Goal: Information Seeking & Learning: Learn about a topic

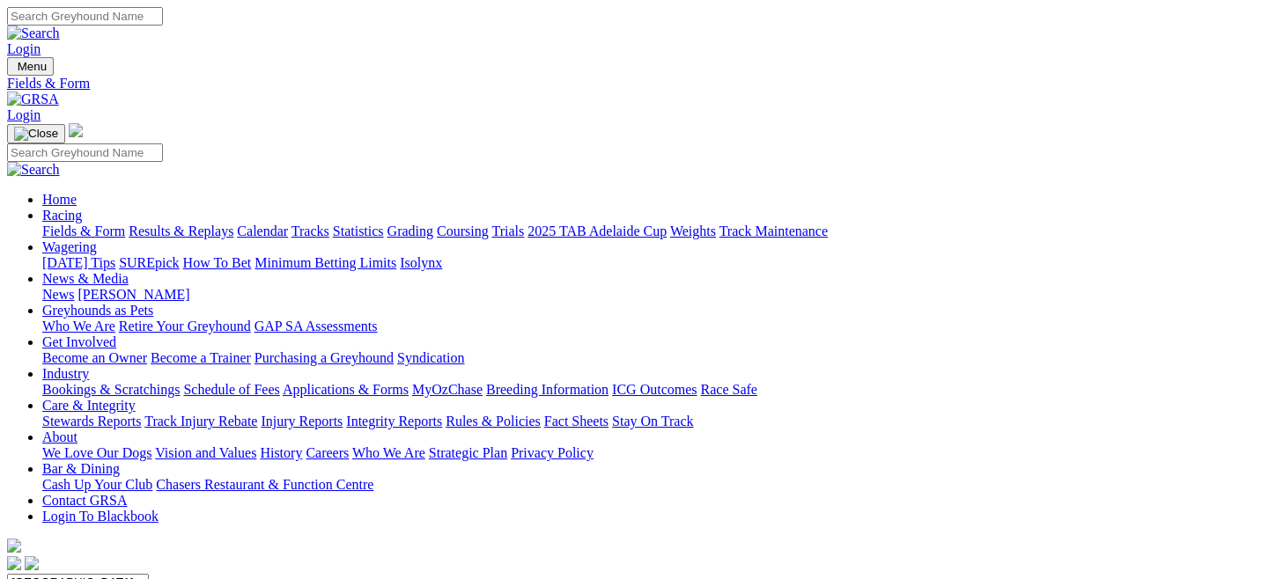
click at [149, 574] on select "[GEOGRAPHIC_DATA] [GEOGRAPHIC_DATA] [GEOGRAPHIC_DATA] [GEOGRAPHIC_DATA] [GEOGRA…" at bounding box center [78, 582] width 142 height 17
click at [96, 224] on link "Fields & Form" at bounding box center [83, 231] width 83 height 15
click at [149, 574] on select "[GEOGRAPHIC_DATA] [GEOGRAPHIC_DATA] [GEOGRAPHIC_DATA] [GEOGRAPHIC_DATA] [GEOGRA…" at bounding box center [78, 582] width 142 height 17
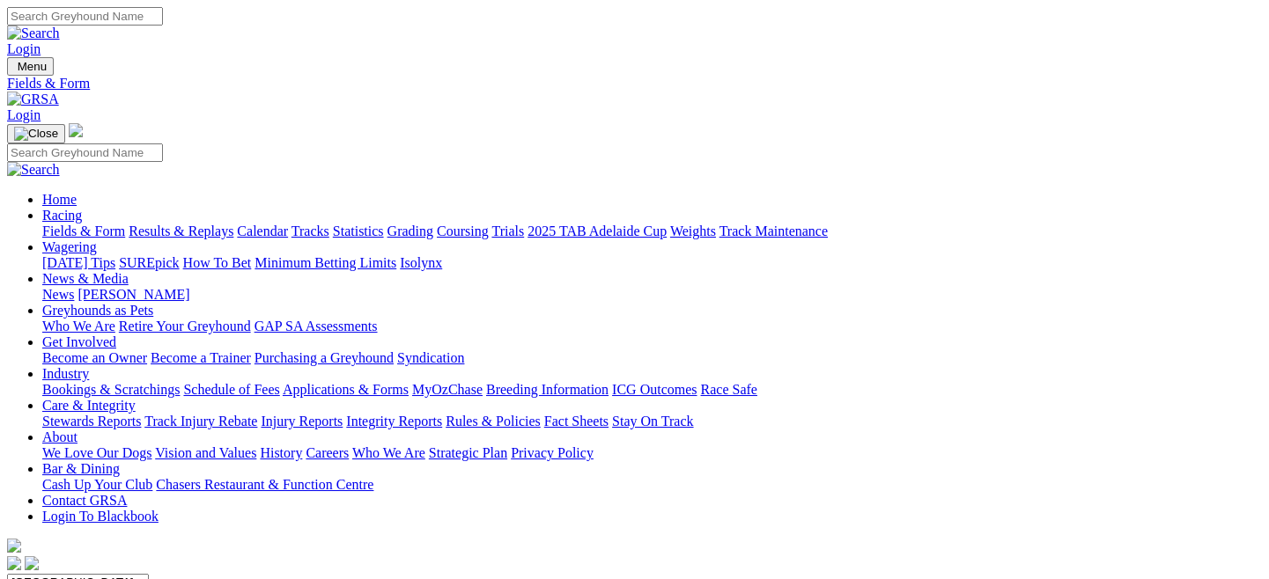
select select "QLD"
click at [83, 574] on select "[GEOGRAPHIC_DATA] [GEOGRAPHIC_DATA] [GEOGRAPHIC_DATA] [GEOGRAPHIC_DATA] [GEOGRA…" at bounding box center [78, 582] width 142 height 17
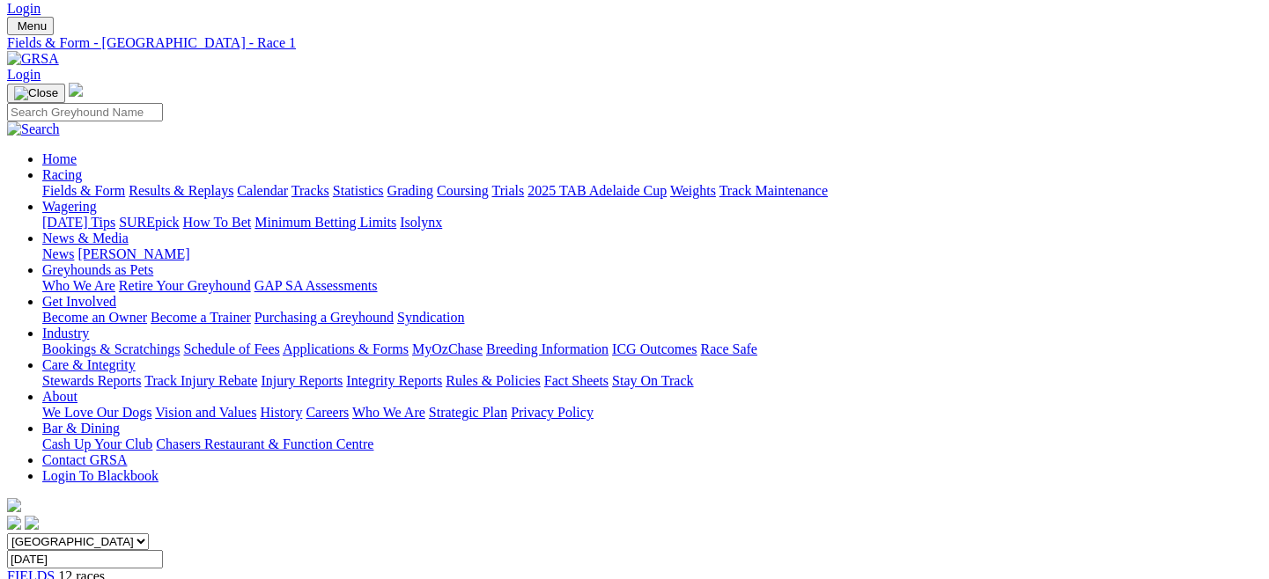
scroll to position [41, 0]
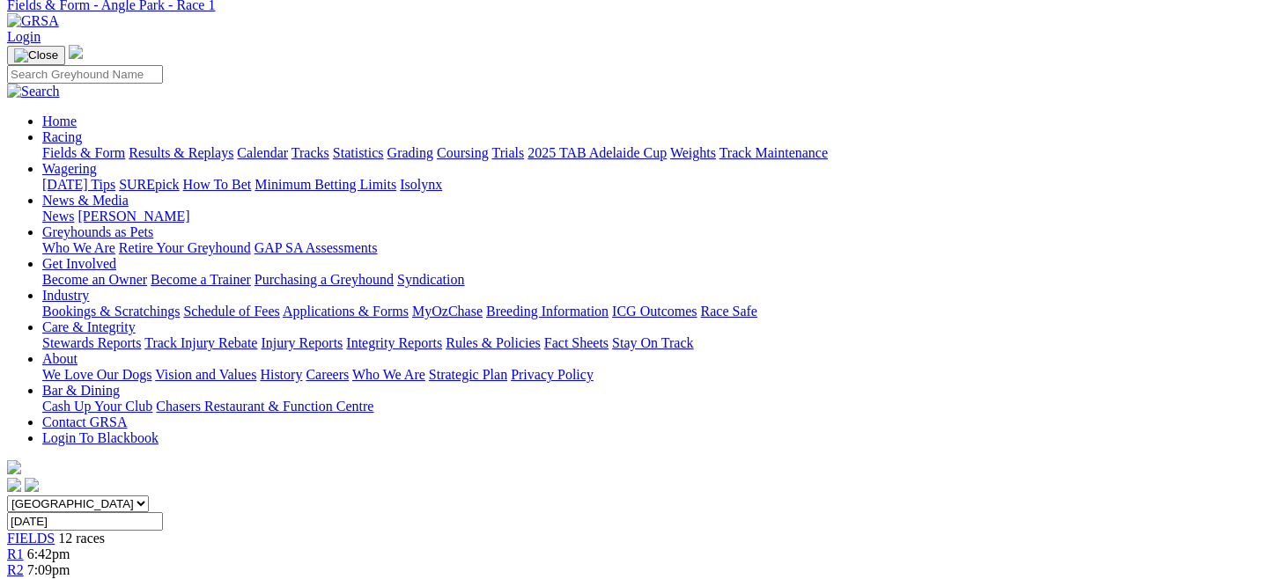
scroll to position [75, 0]
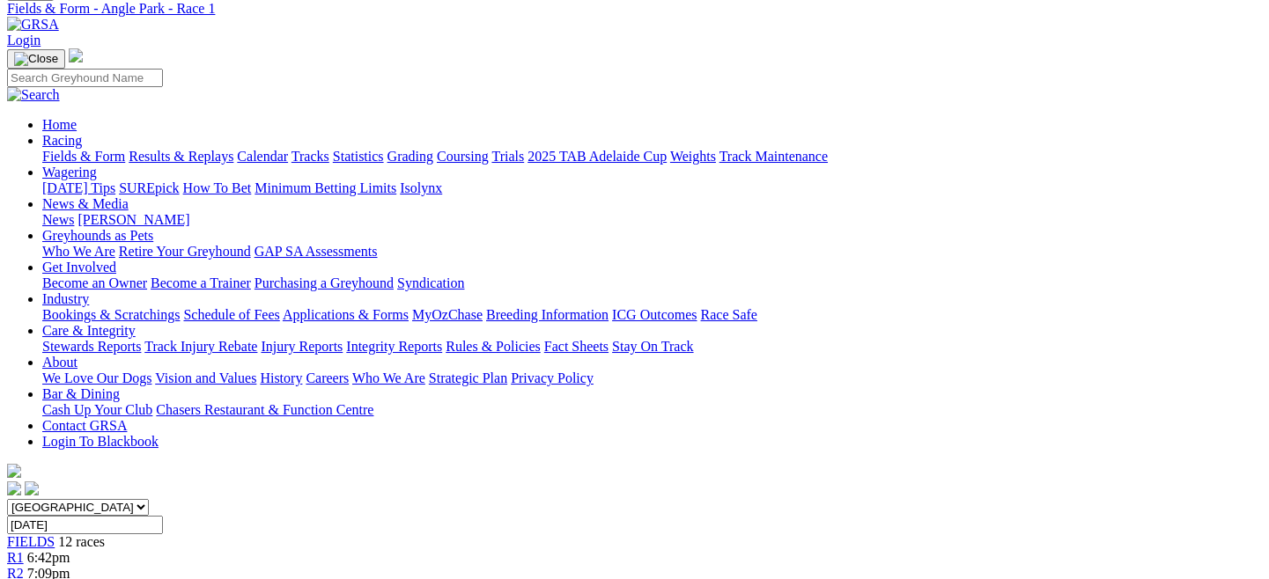
click at [24, 578] on span "R3" at bounding box center [15, 589] width 17 height 15
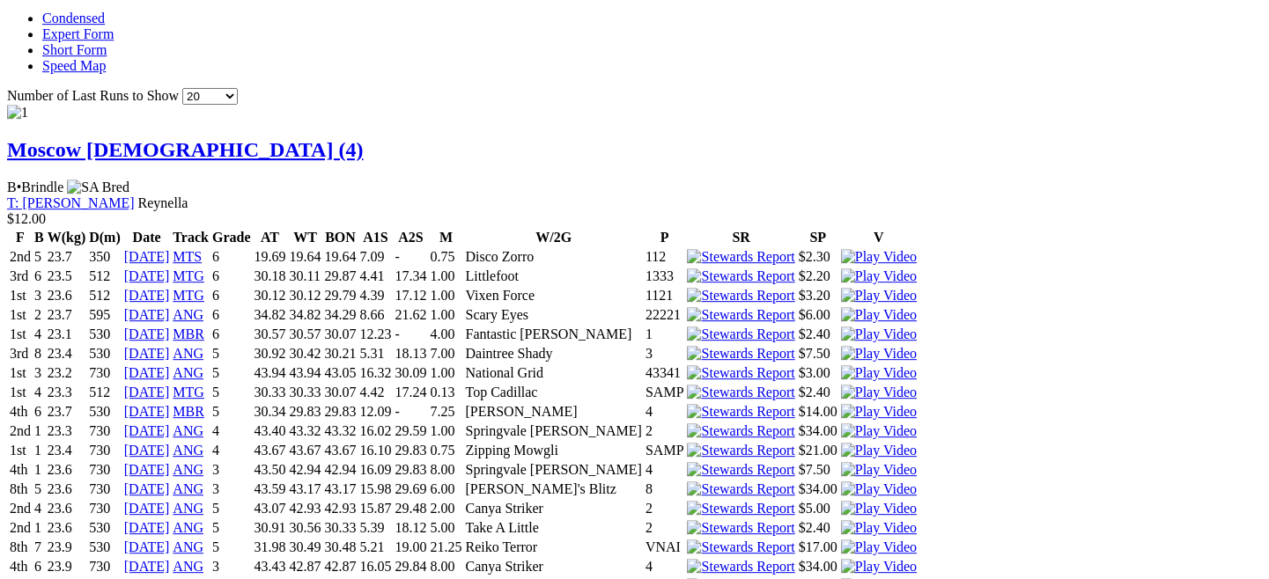
scroll to position [2063, 0]
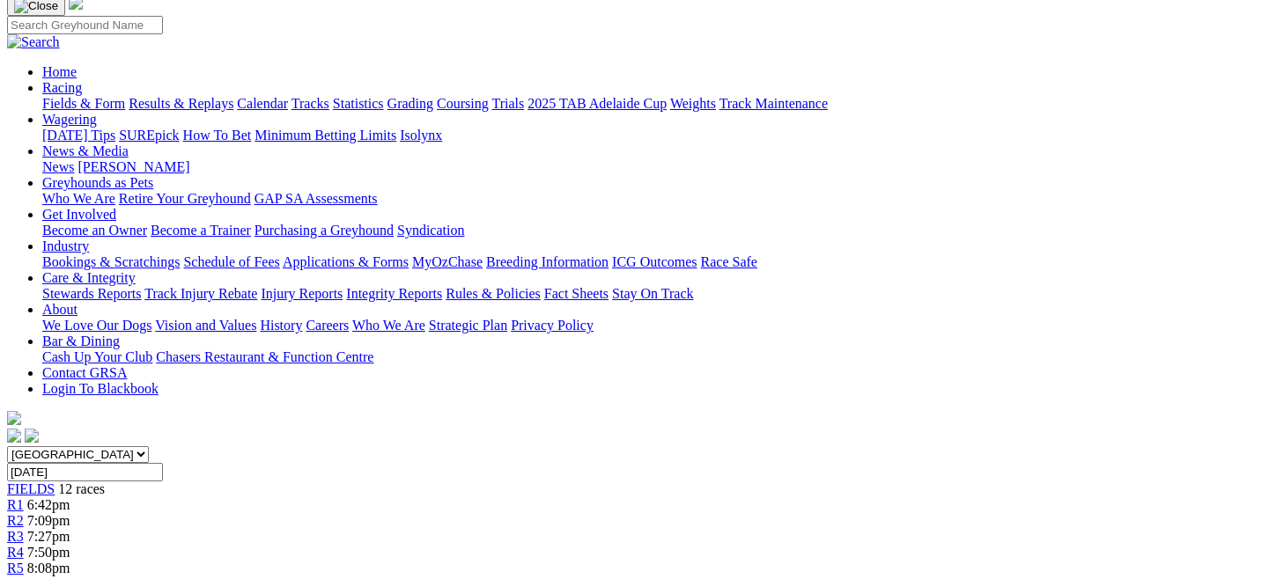
scroll to position [129, 0]
click at [24, 560] on span "R5" at bounding box center [15, 567] width 17 height 15
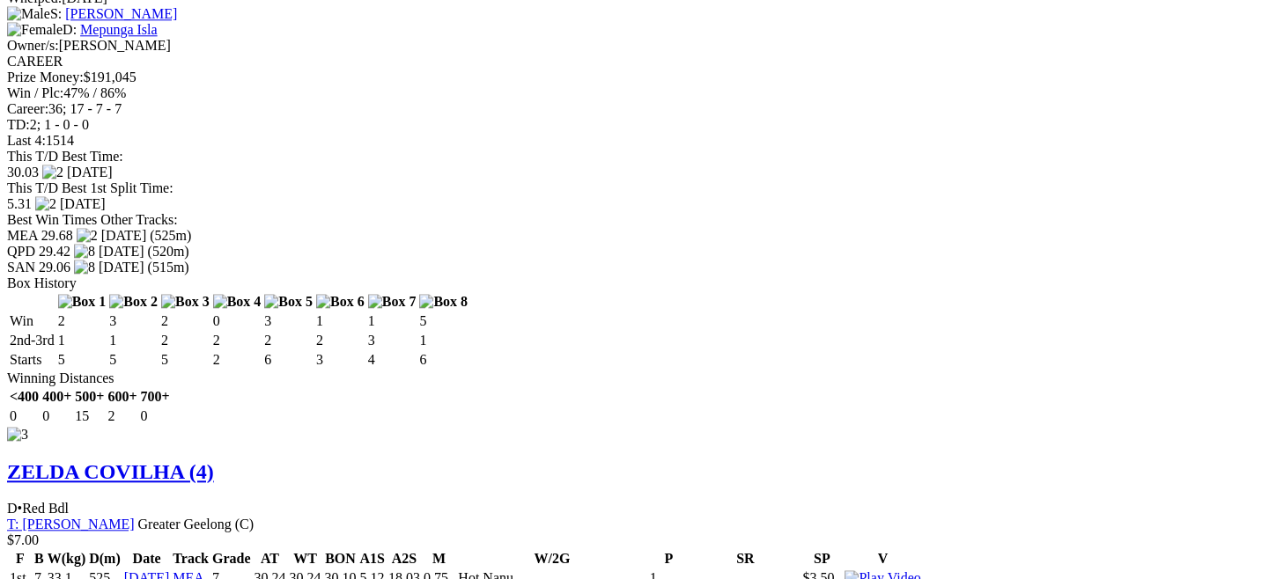
scroll to position [4120, 0]
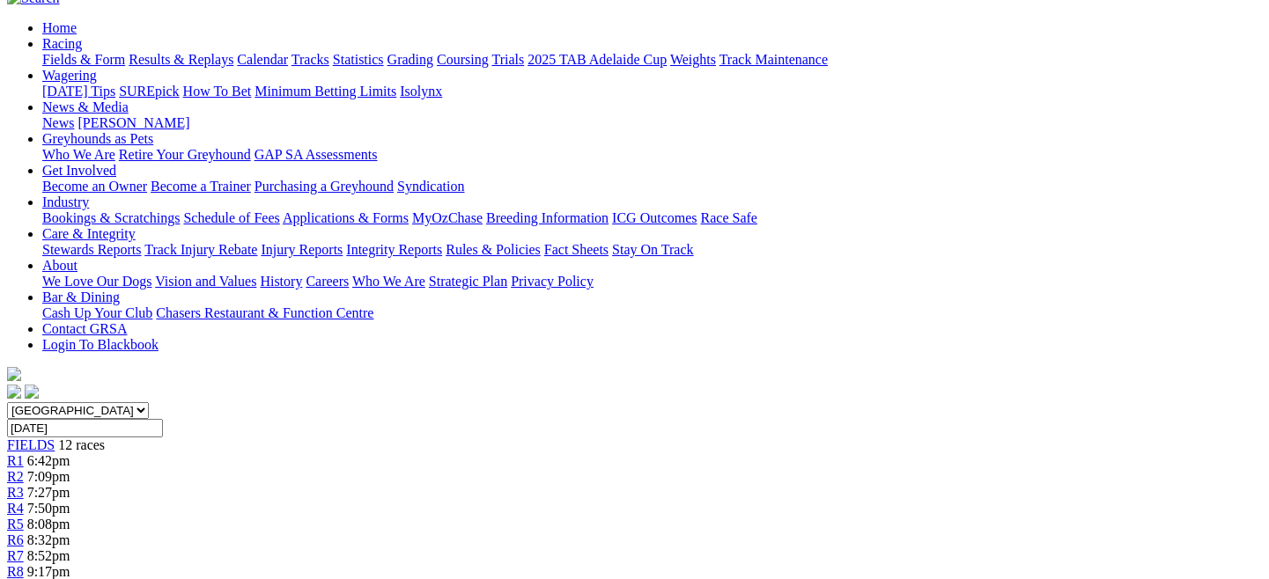
scroll to position [158, 0]
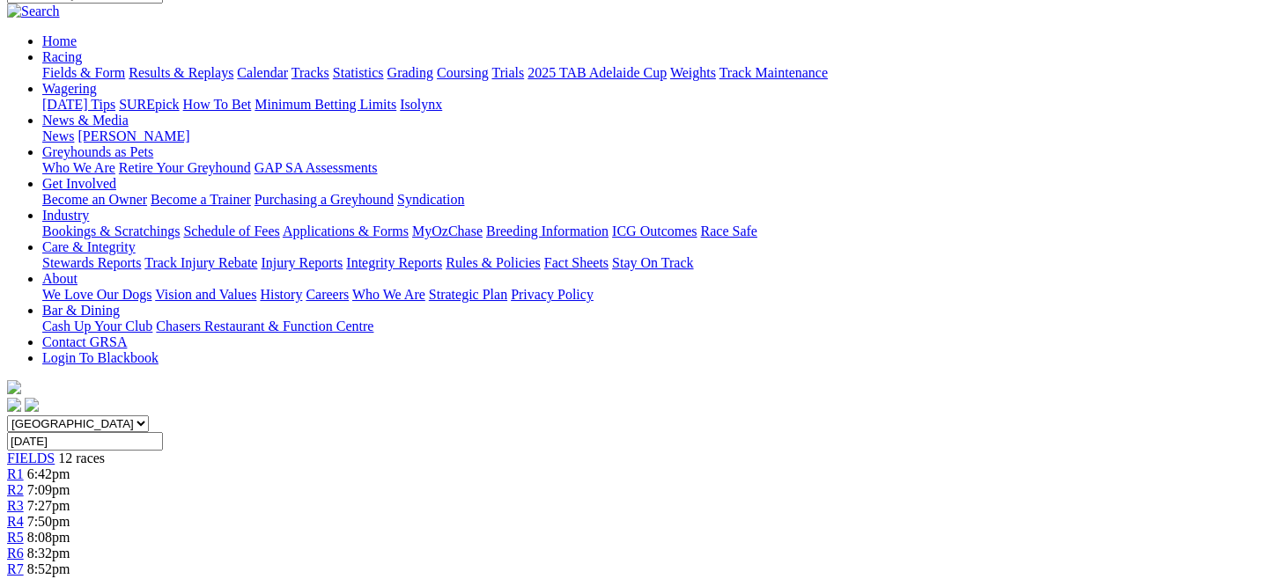
click at [24, 578] on span "R8" at bounding box center [15, 585] width 17 height 15
